Goal: Find specific page/section: Find specific page/section

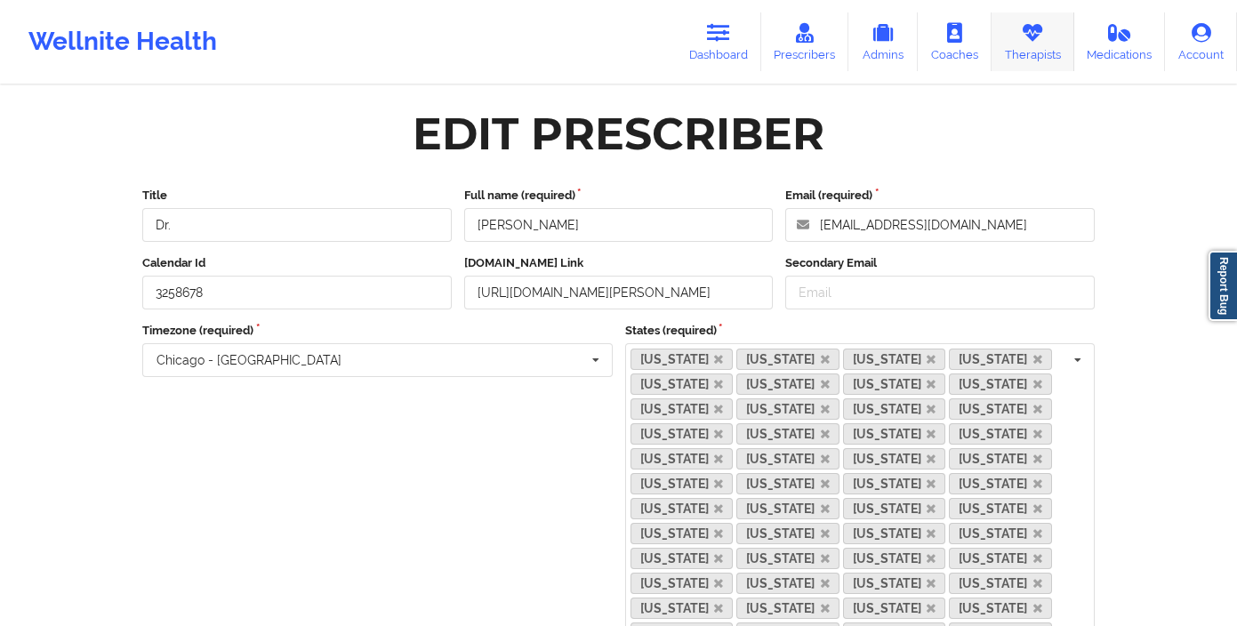
click at [1045, 37] on link "Therapists" at bounding box center [1032, 41] width 83 height 59
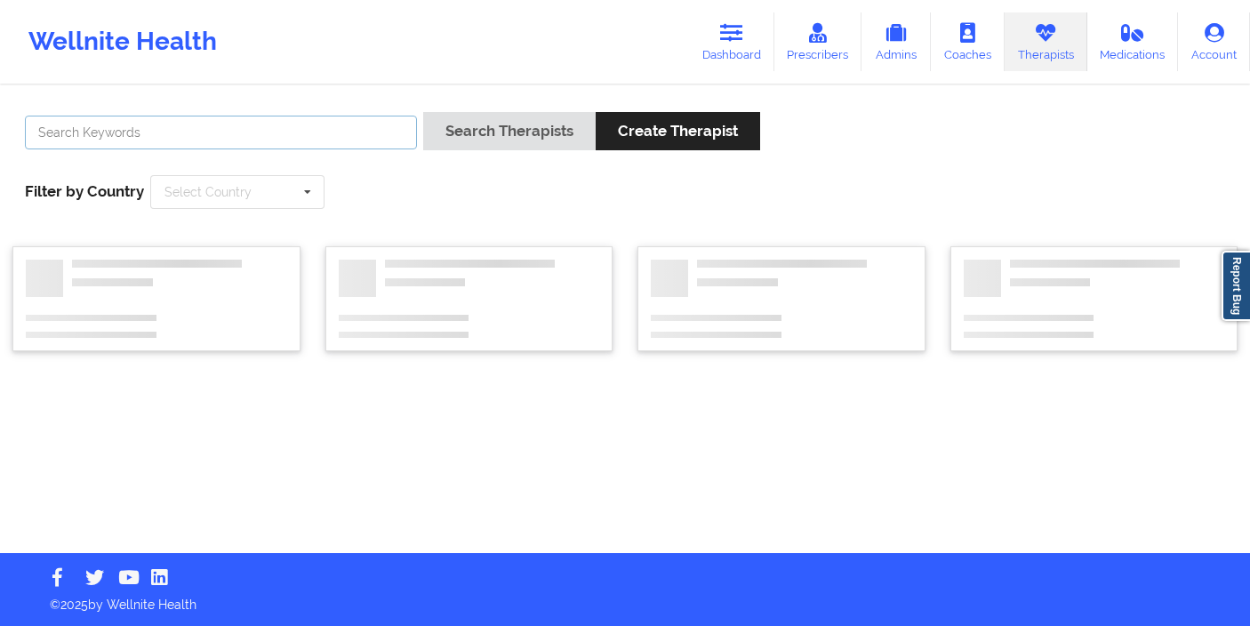
click at [360, 139] on input "text" at bounding box center [221, 133] width 392 height 34
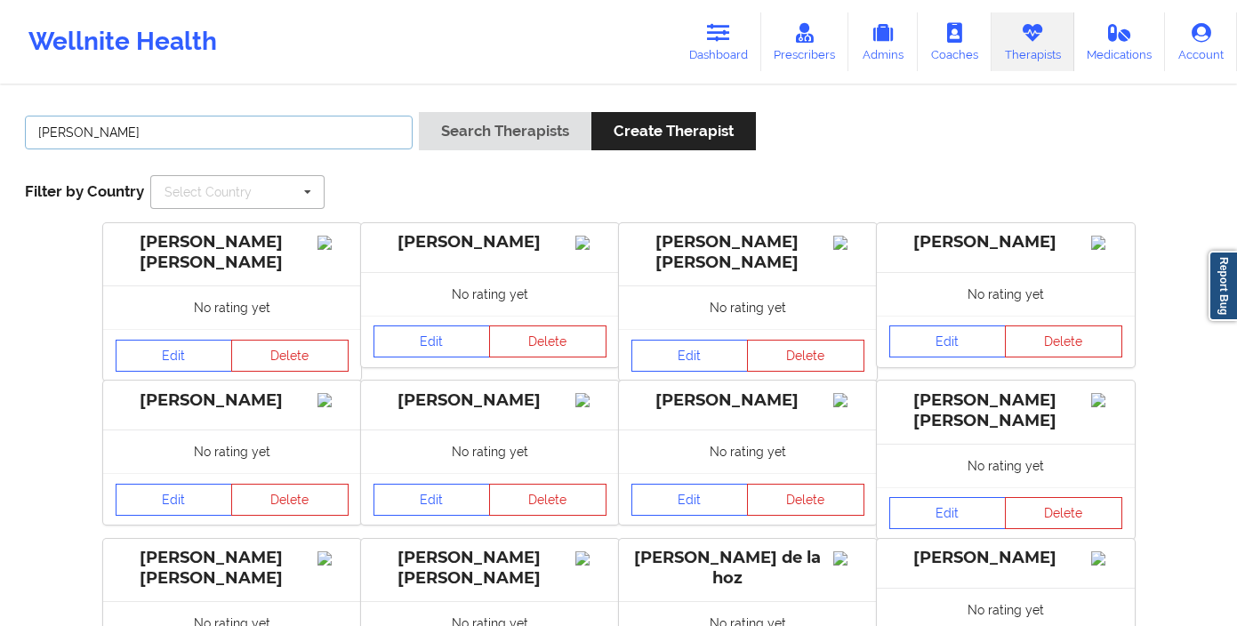
type input "[PERSON_NAME]"
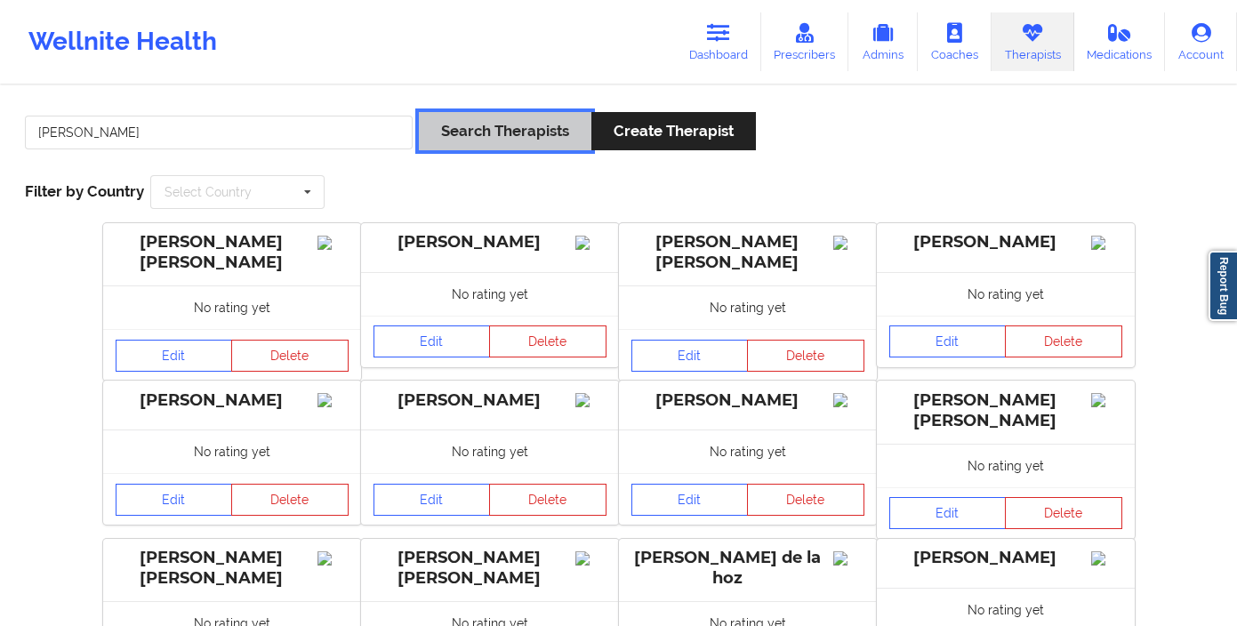
click at [470, 143] on button "Search Therapists" at bounding box center [505, 131] width 172 height 38
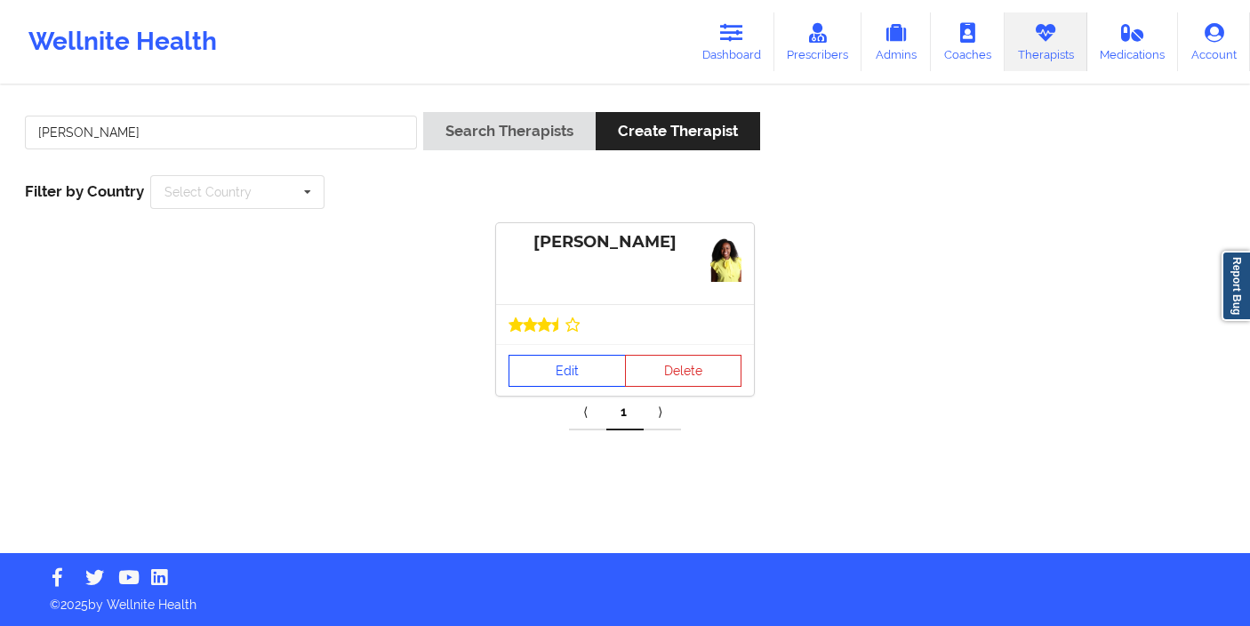
click at [541, 370] on link "Edit" at bounding box center [566, 371] width 117 height 32
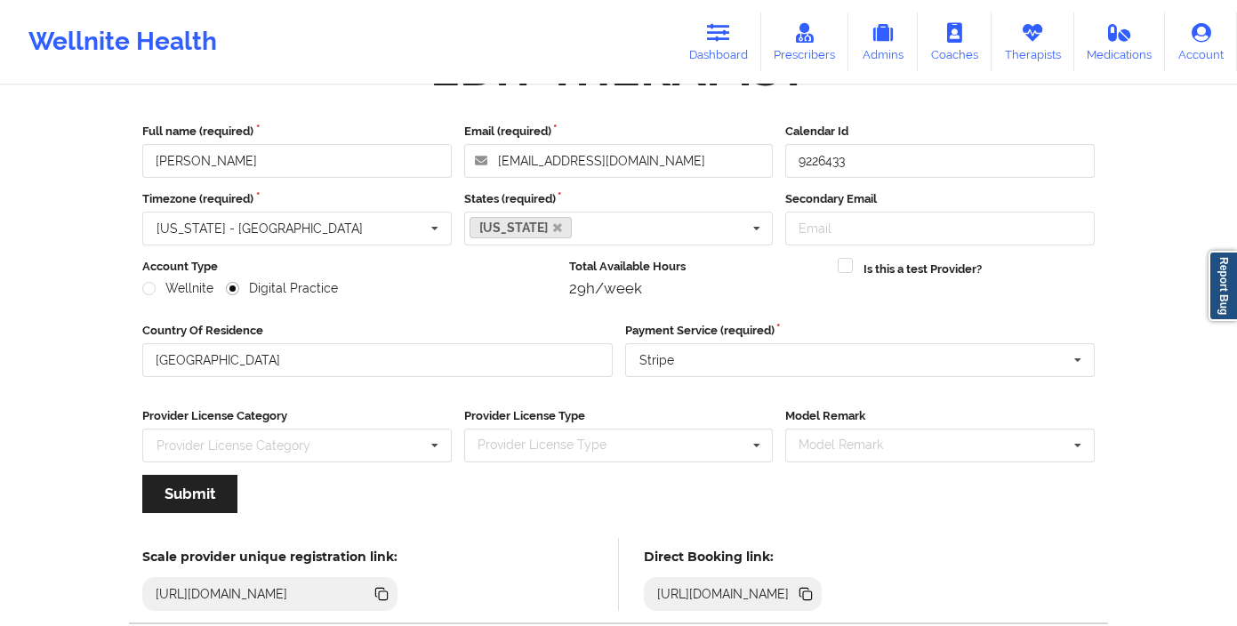
scroll to position [171, 0]
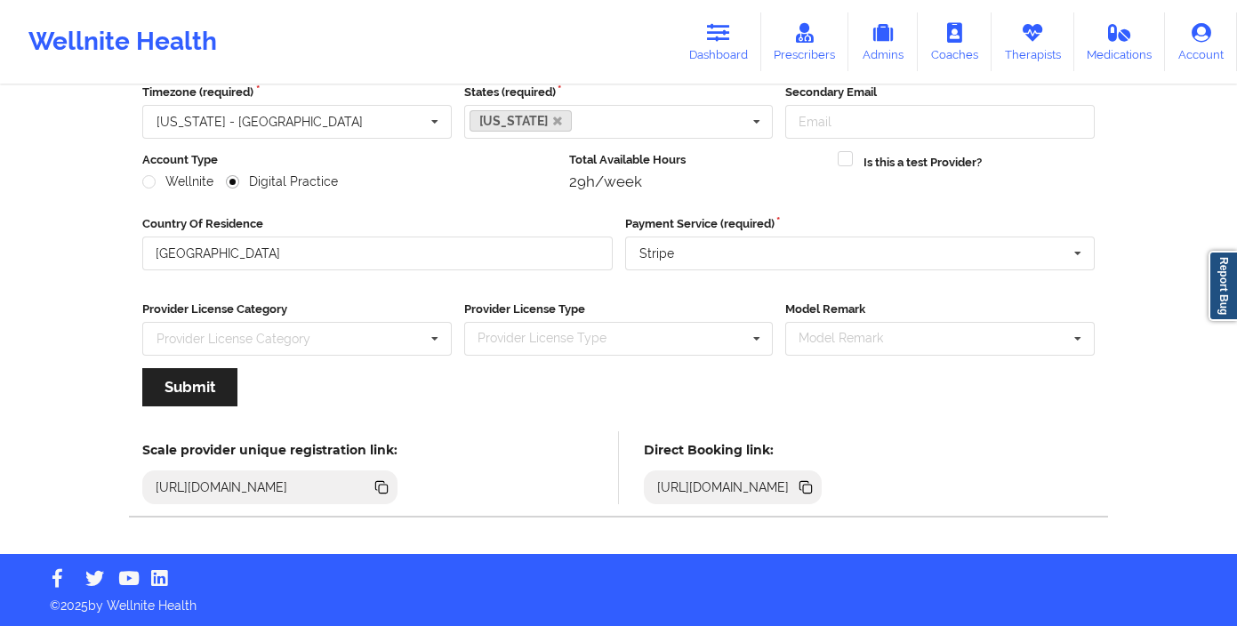
click at [812, 491] on icon at bounding box center [807, 488] width 9 height 9
click at [1001, 40] on link "Therapists" at bounding box center [1032, 41] width 83 height 59
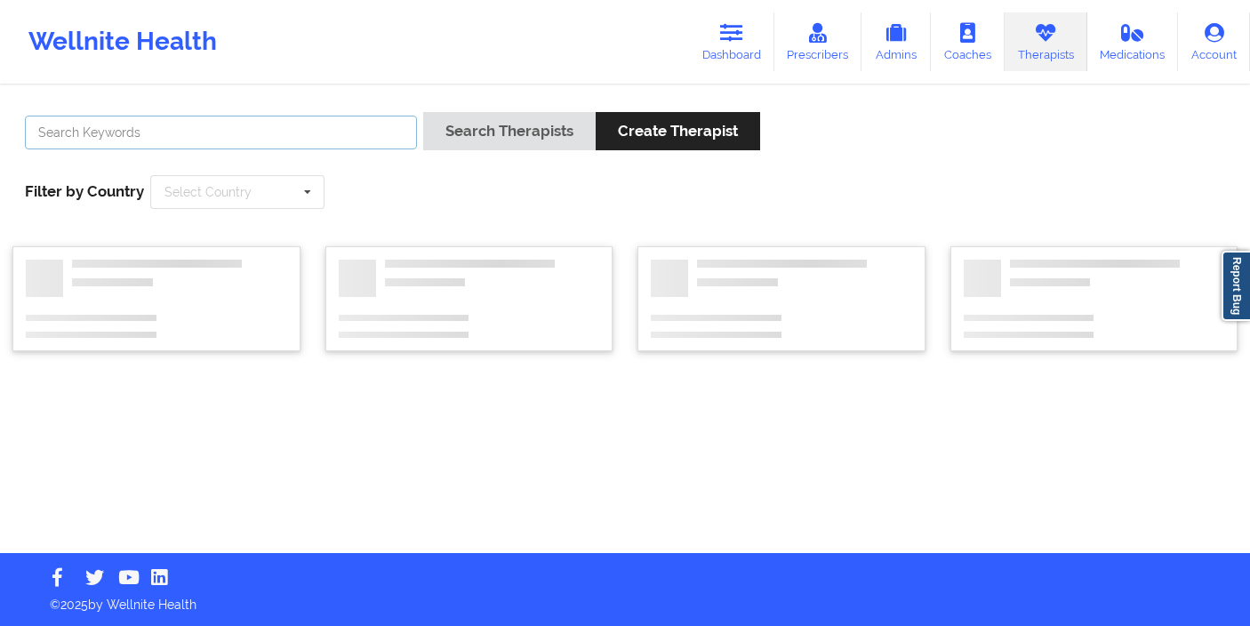
click at [322, 132] on input "text" at bounding box center [221, 133] width 392 height 34
type input "kacynthi"
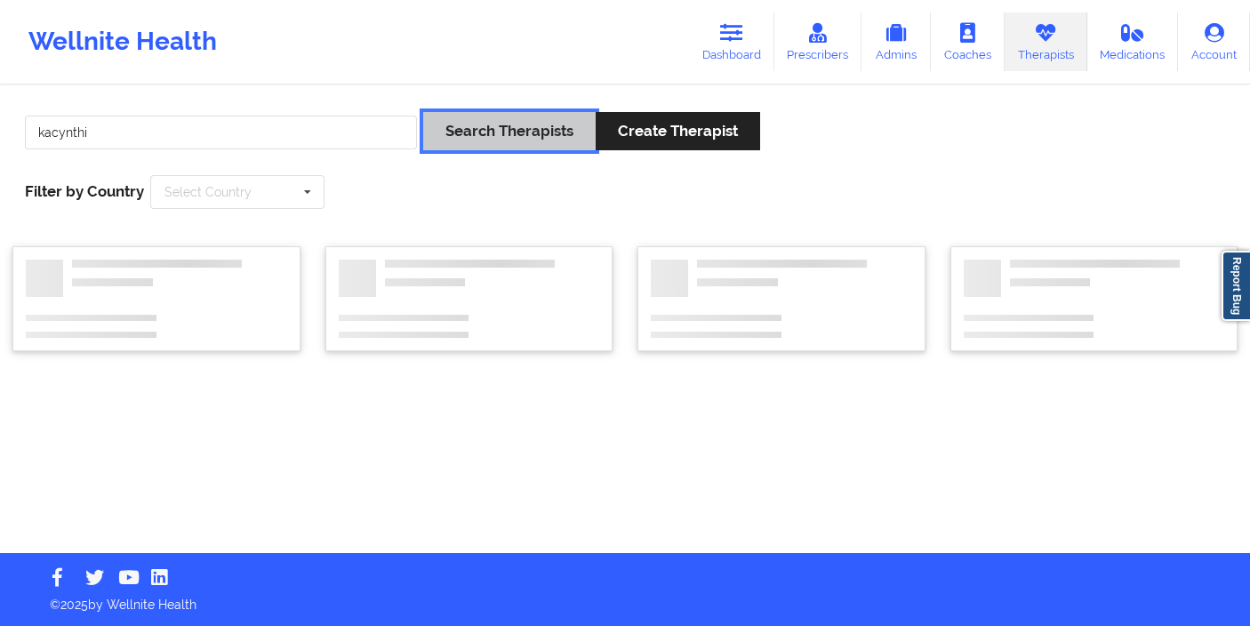
click at [532, 131] on button "Search Therapists" at bounding box center [509, 131] width 172 height 38
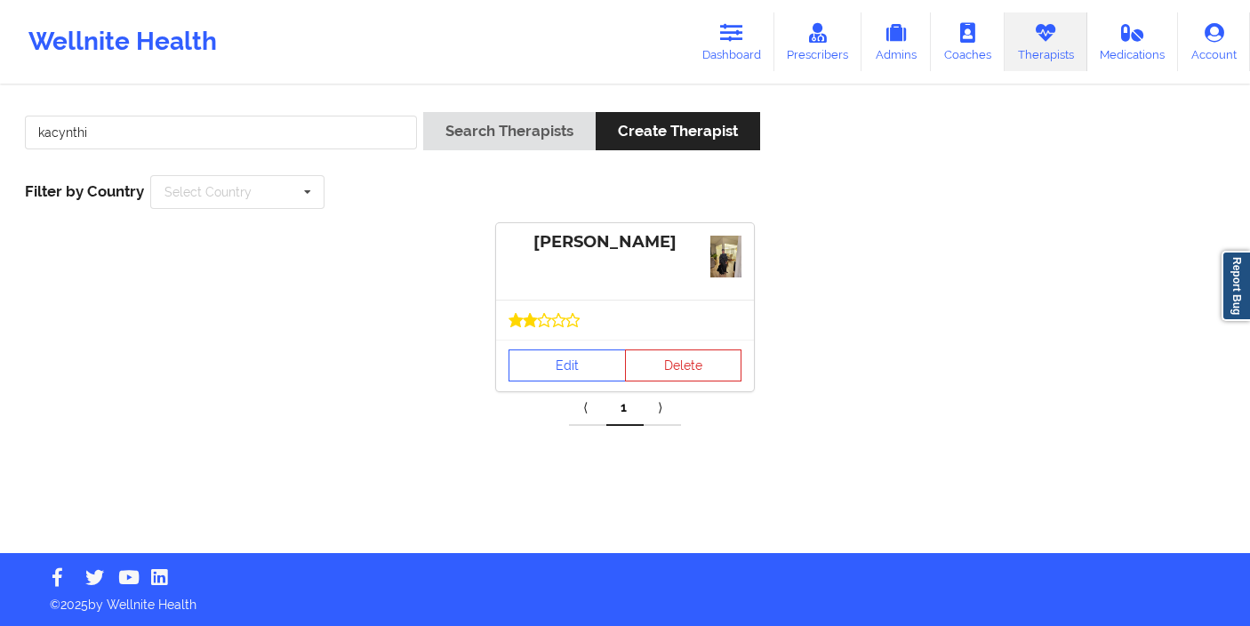
drag, startPoint x: 561, startPoint y: 330, endPoint x: 561, endPoint y: 344, distance: 14.2
click at [561, 330] on div at bounding box center [625, 320] width 258 height 40
click at [561, 353] on link "Edit" at bounding box center [566, 365] width 117 height 32
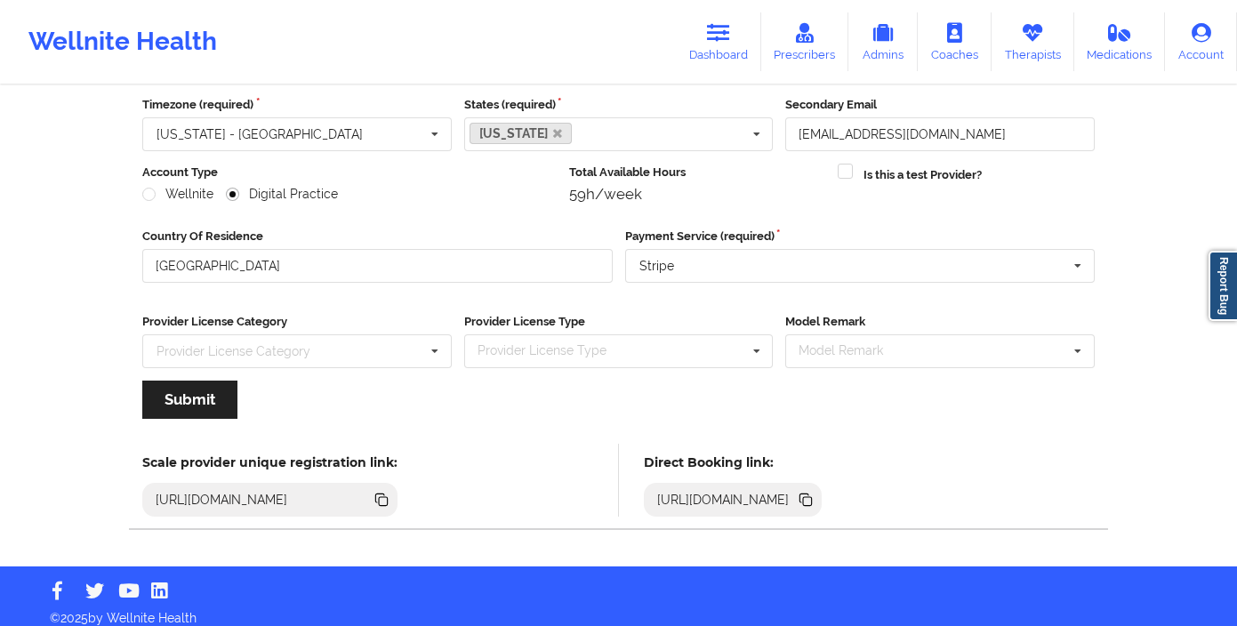
scroll to position [171, 0]
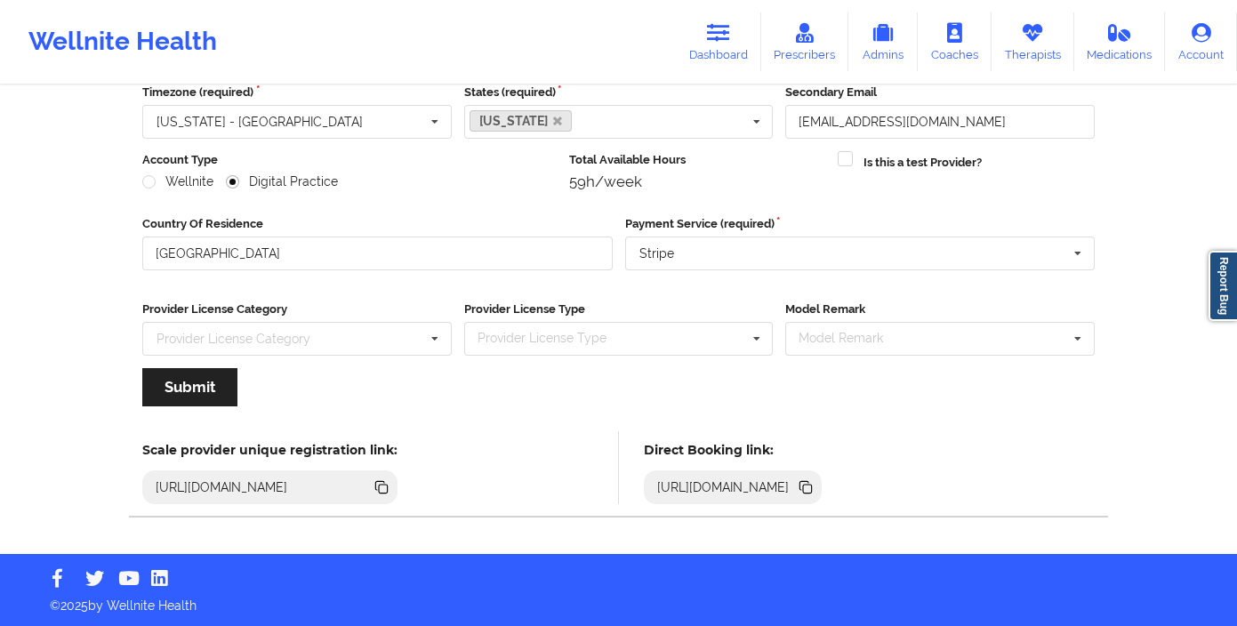
click at [815, 488] on icon at bounding box center [806, 487] width 20 height 20
click at [1062, 47] on link "Therapists" at bounding box center [1032, 41] width 83 height 59
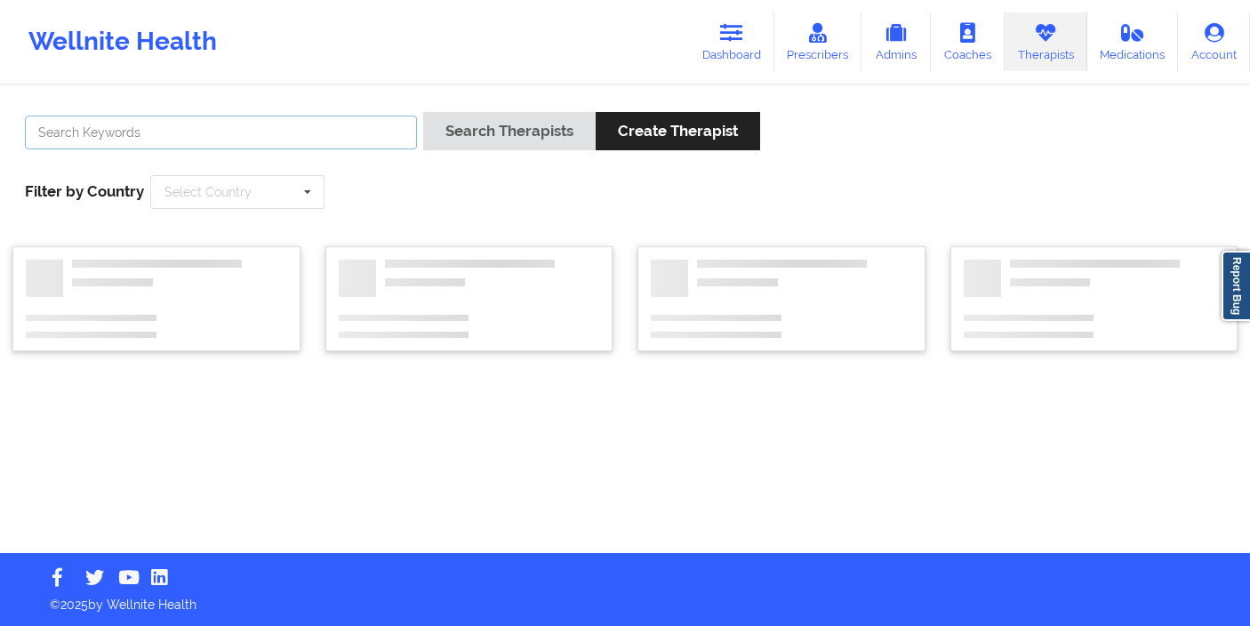
click at [321, 125] on input "text" at bounding box center [221, 133] width 392 height 34
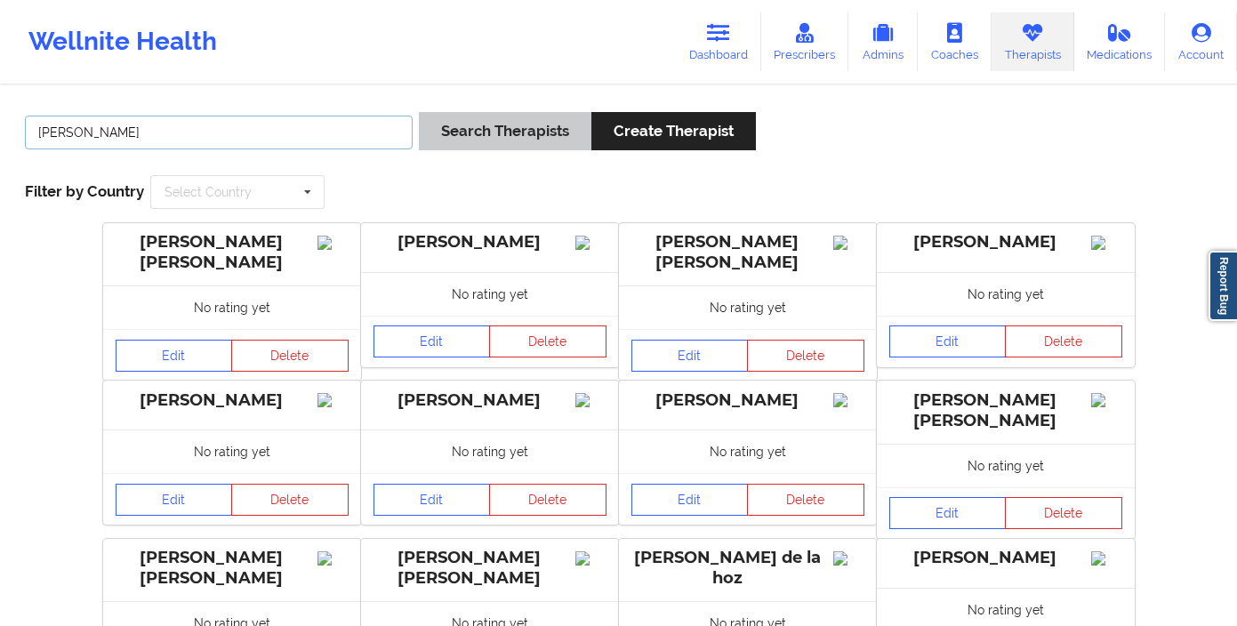
type input "[PERSON_NAME]"
click at [555, 124] on button "Search Therapists" at bounding box center [505, 131] width 172 height 38
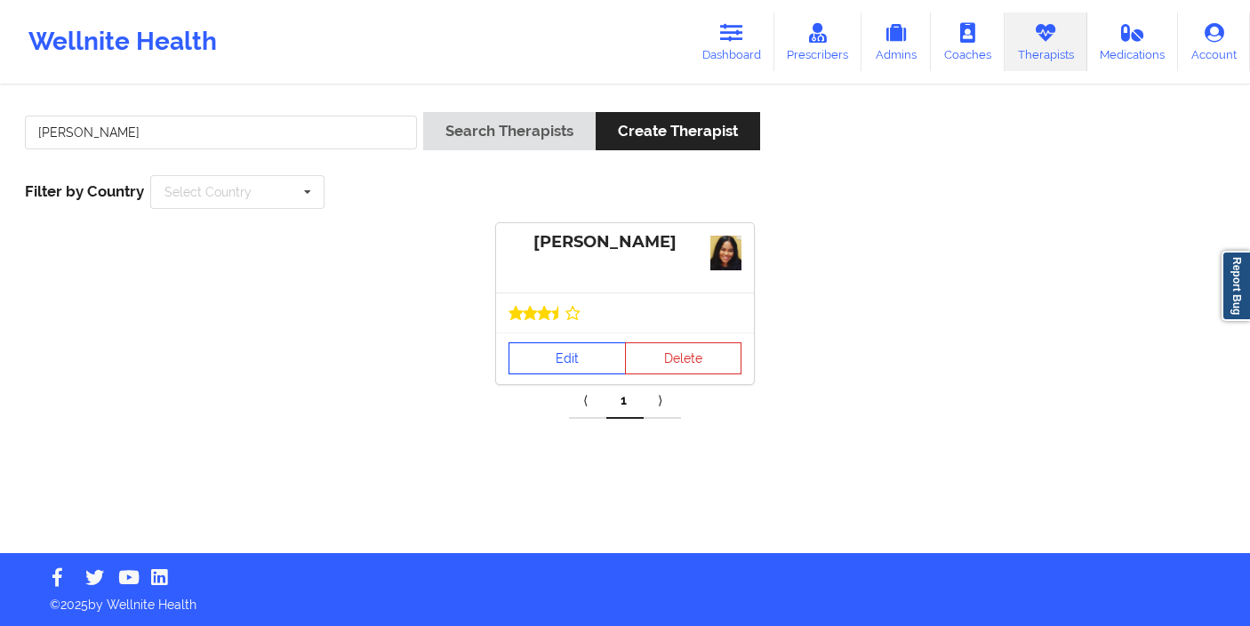
click at [560, 351] on link "Edit" at bounding box center [566, 358] width 117 height 32
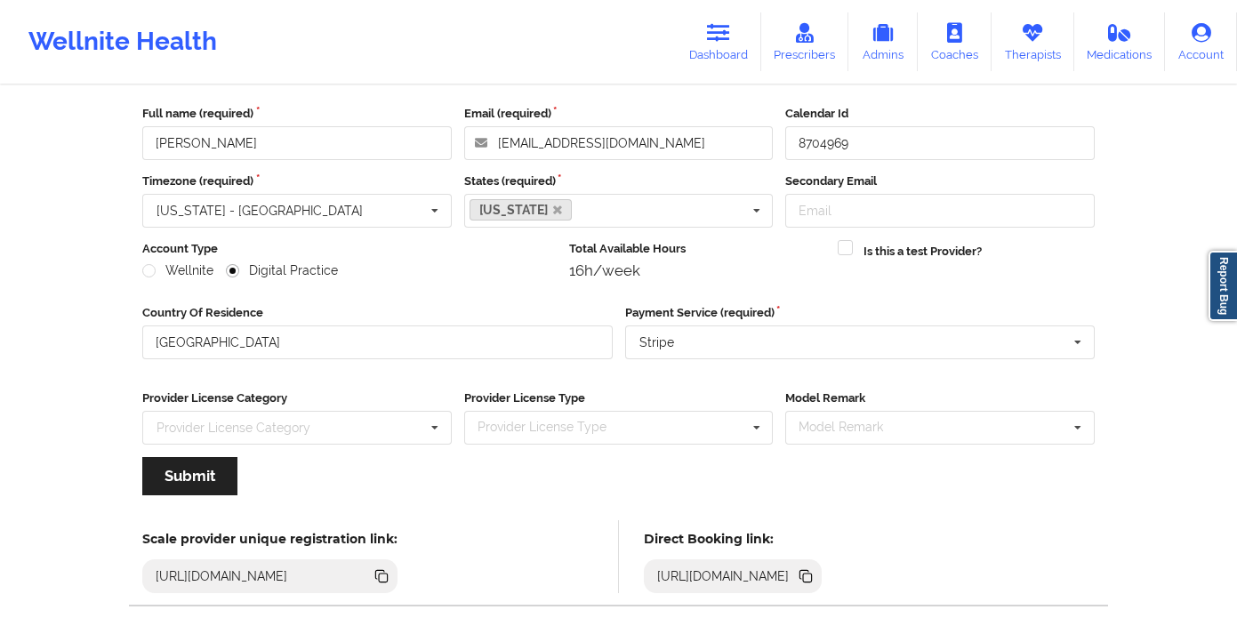
scroll to position [171, 0]
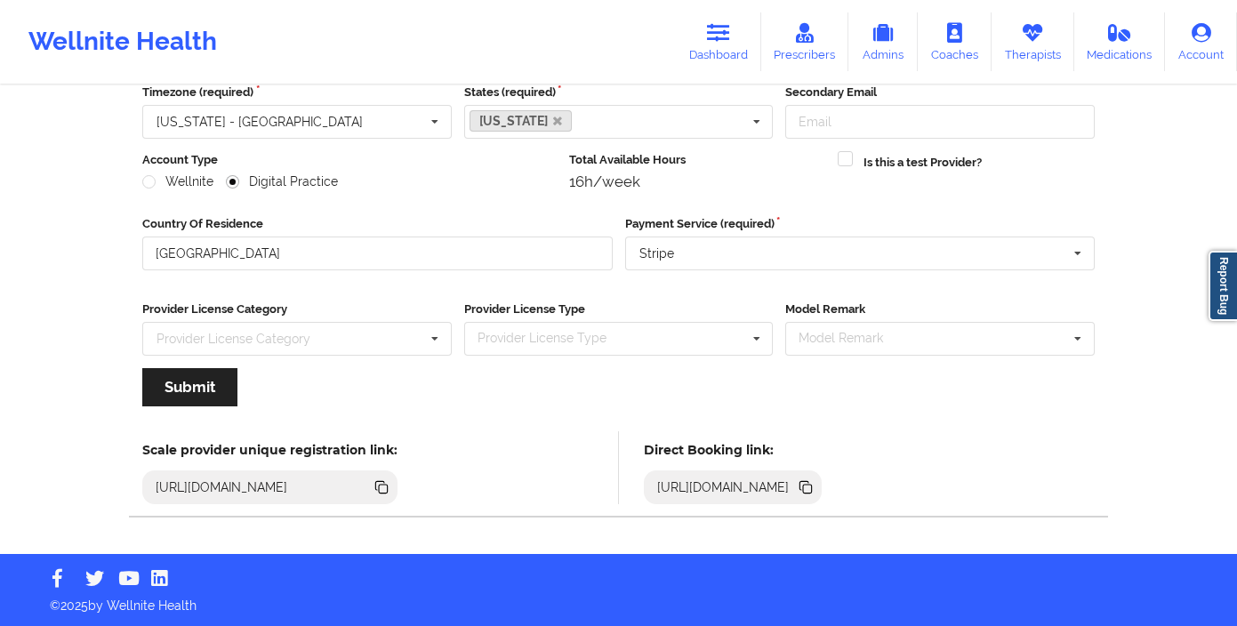
click at [809, 484] on icon at bounding box center [804, 485] width 9 height 9
click at [1038, 24] on icon at bounding box center [1032, 33] width 23 height 20
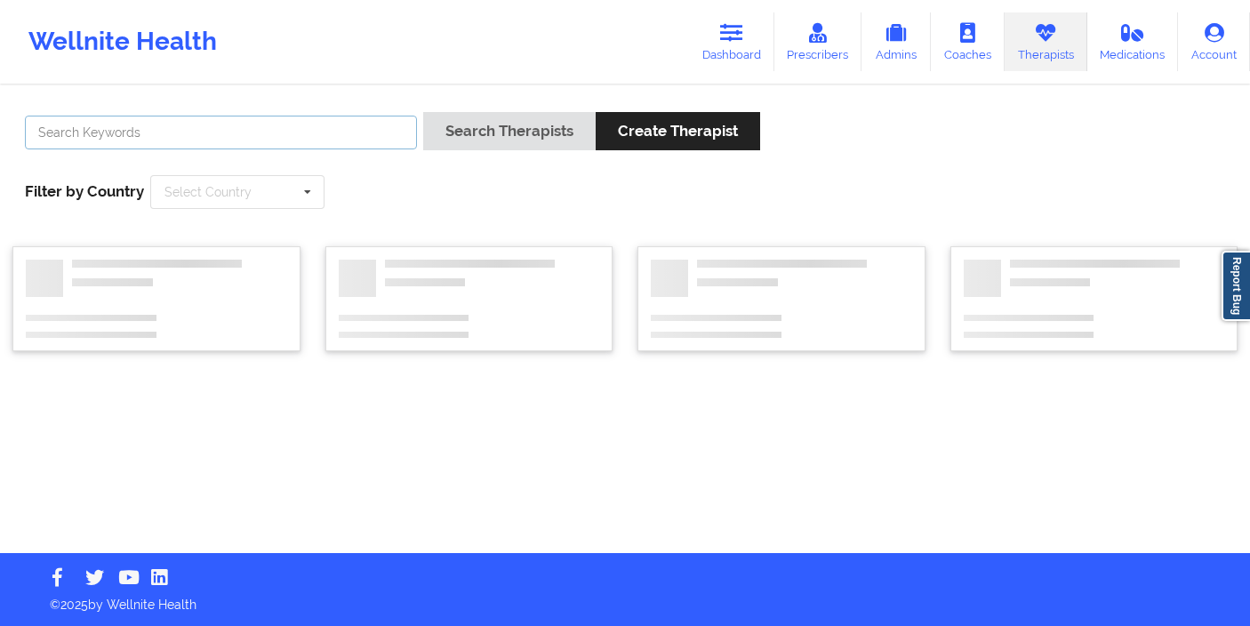
click at [328, 124] on input "text" at bounding box center [221, 133] width 392 height 34
type input "[PERSON_NAME]"
click at [423, 112] on button "Search Therapists" at bounding box center [509, 131] width 172 height 38
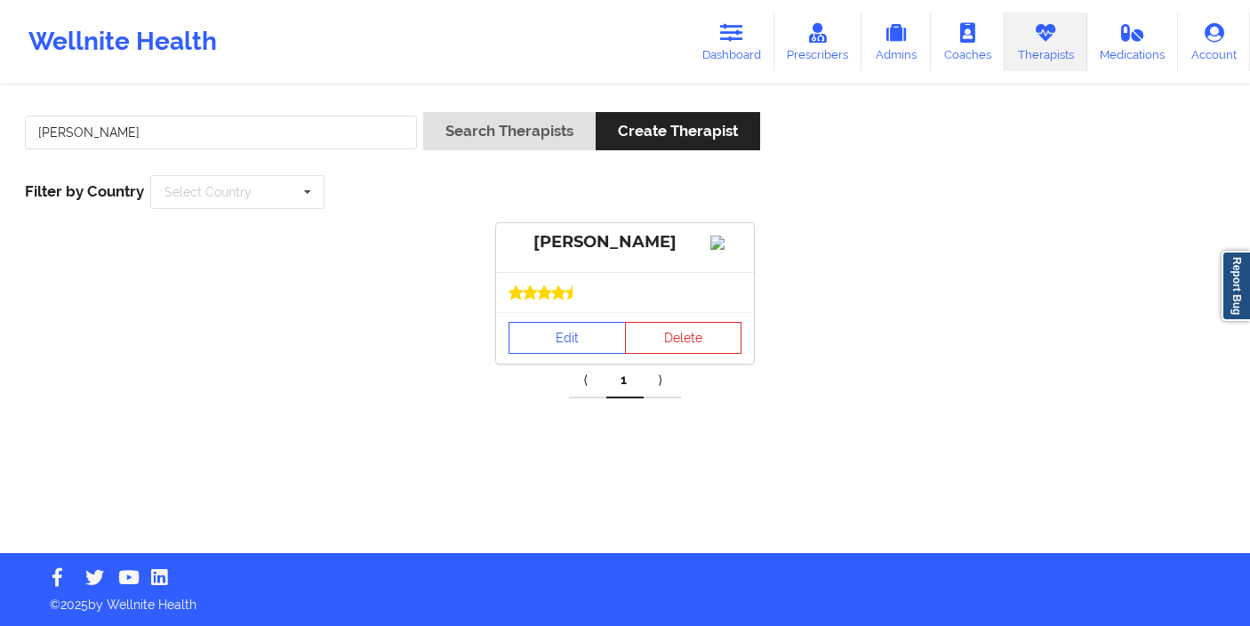
click at [508, 354] on div "Edit Delete" at bounding box center [625, 338] width 258 height 52
click at [547, 354] on link "Edit" at bounding box center [566, 338] width 117 height 32
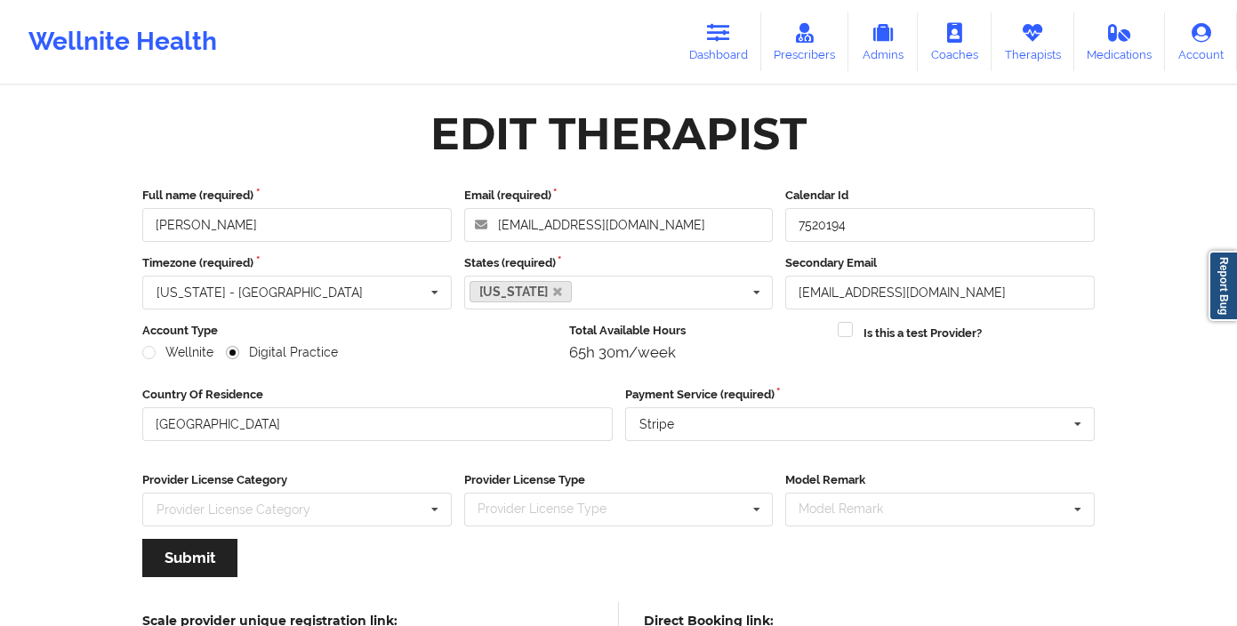
scroll to position [171, 0]
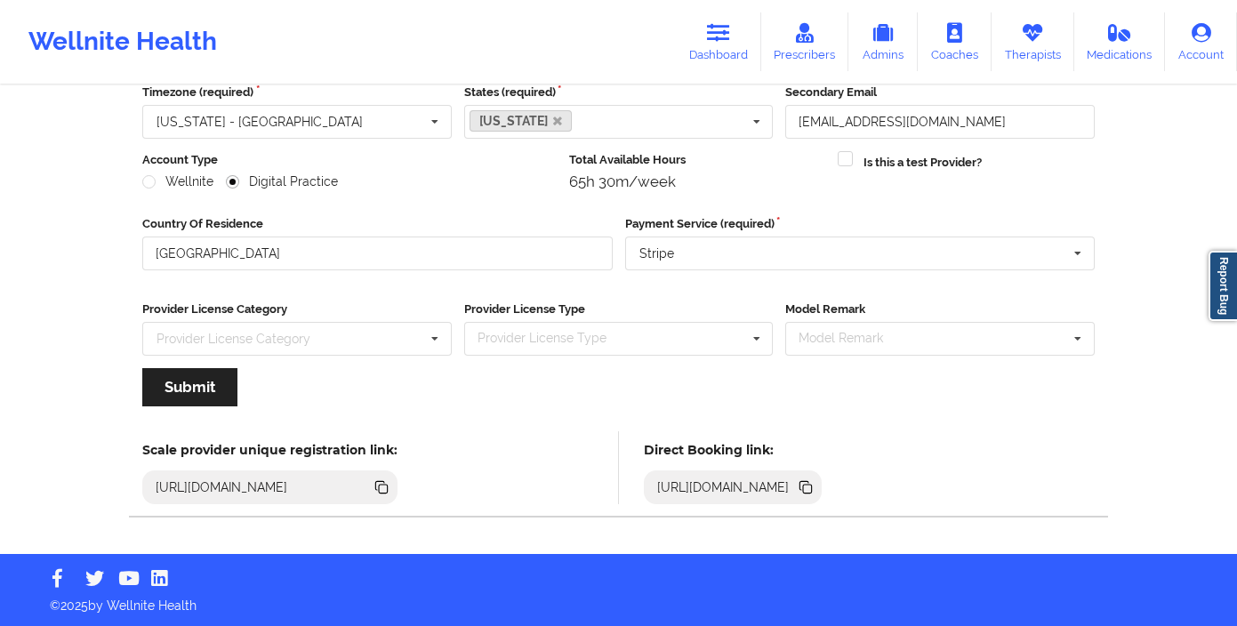
click at [809, 484] on icon at bounding box center [804, 485] width 9 height 9
drag, startPoint x: 1037, startPoint y: 38, endPoint x: 993, endPoint y: 48, distance: 44.6
click at [1037, 38] on icon at bounding box center [1032, 33] width 23 height 20
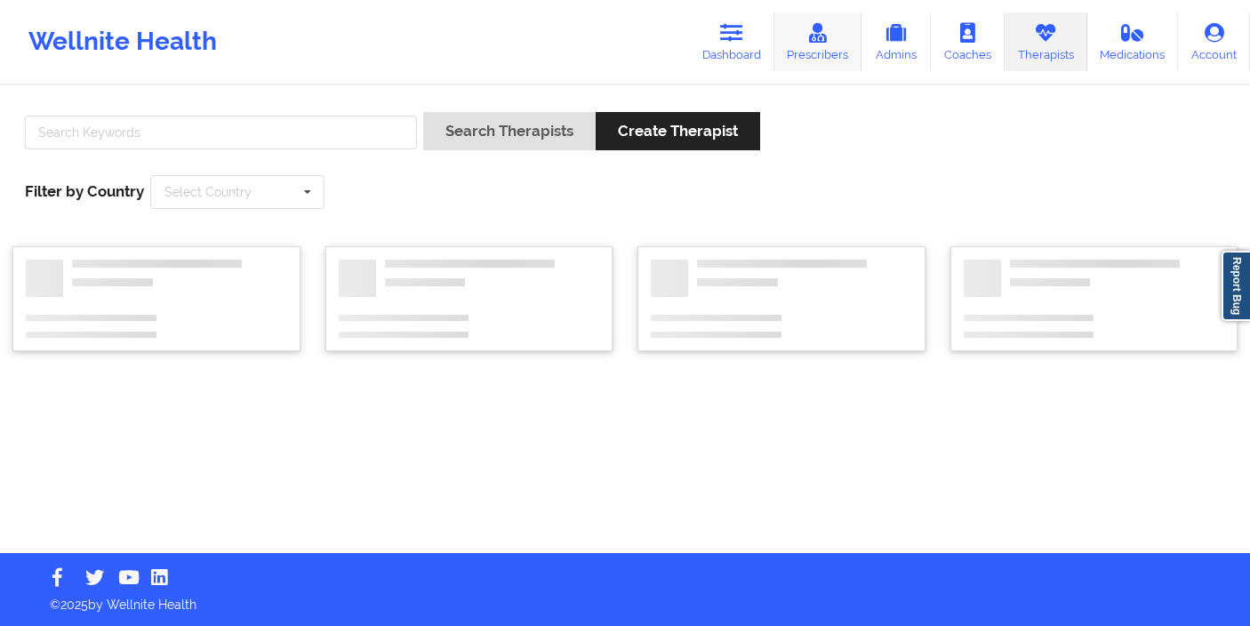
click at [806, 59] on link "Prescribers" at bounding box center [818, 41] width 88 height 59
click at [263, 134] on input "text" at bounding box center [221, 133] width 392 height 34
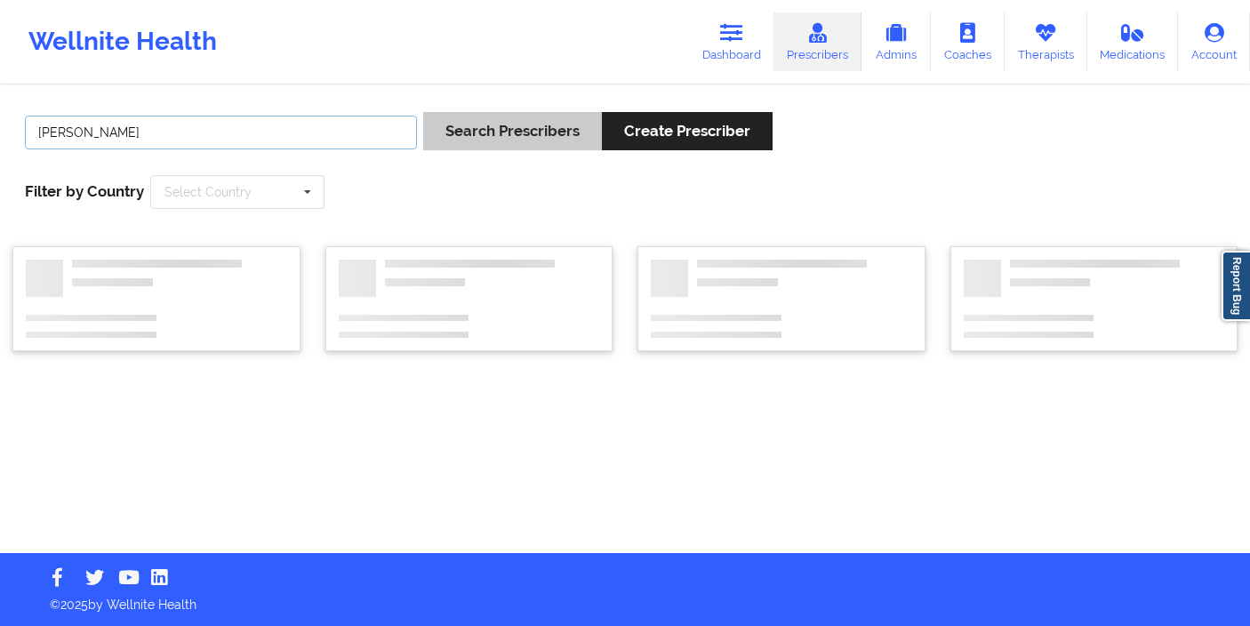
type input "[PERSON_NAME]"
click at [478, 134] on button "Search Prescribers" at bounding box center [512, 131] width 179 height 38
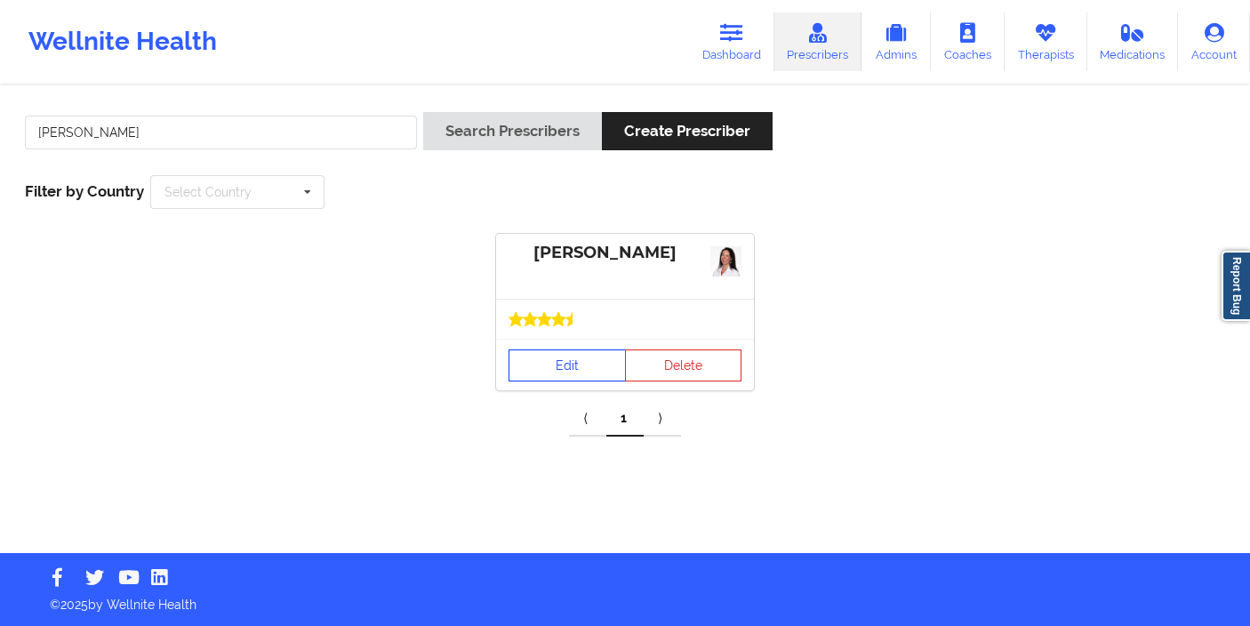
click at [535, 358] on link "Edit" at bounding box center [566, 365] width 117 height 32
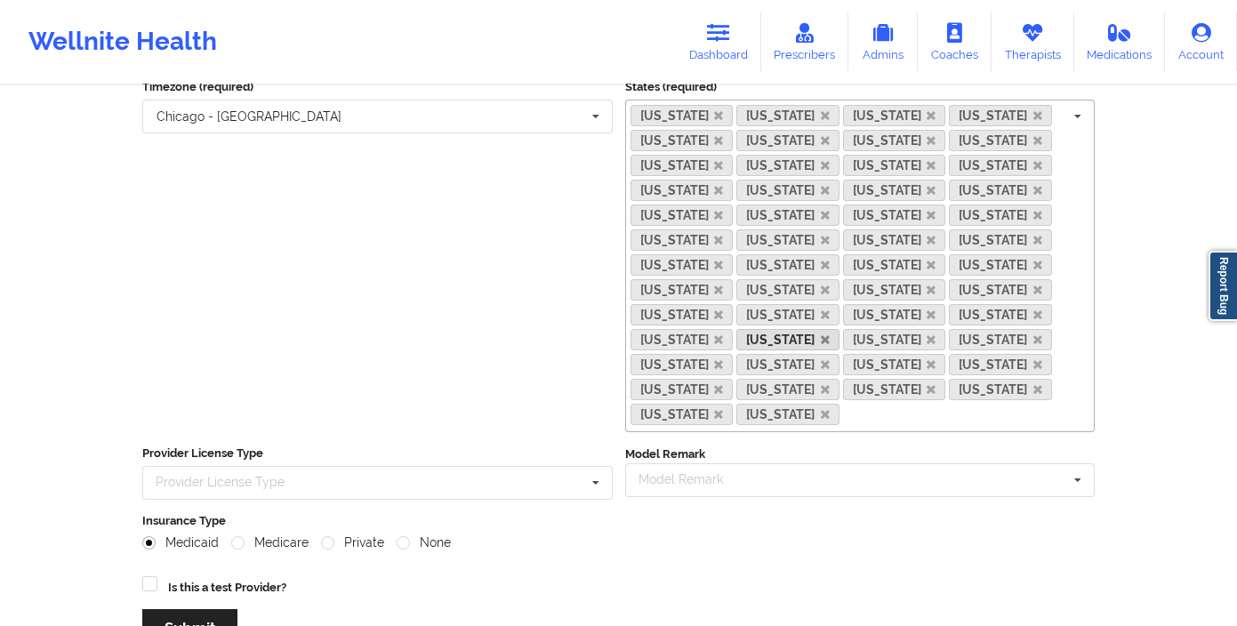
scroll to position [237, 0]
